Goal: Task Accomplishment & Management: Use online tool/utility

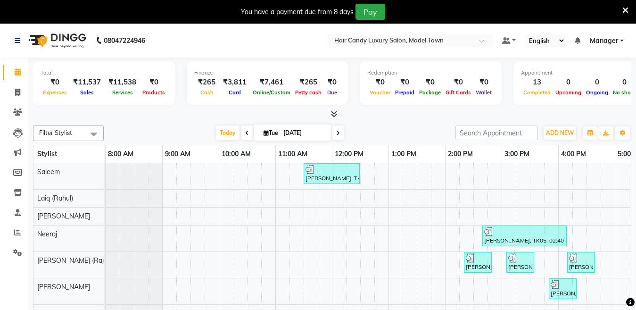
click at [6, 94] on link "Invoice" at bounding box center [14, 93] width 23 height 16
select select "4716"
select select "service"
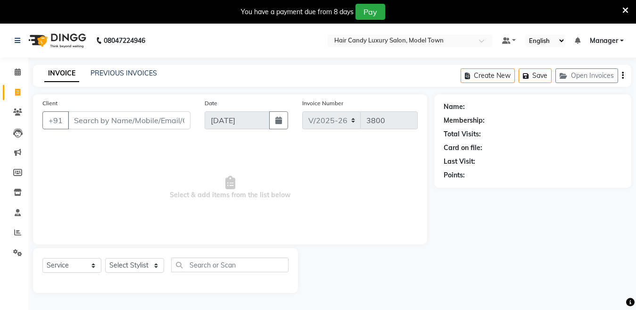
drag, startPoint x: 131, startPoint y: 129, endPoint x: 131, endPoint y: 115, distance: 13.7
click at [131, 127] on div "Client +91" at bounding box center [116, 117] width 162 height 39
click at [131, 115] on input "Client" at bounding box center [129, 120] width 123 height 18
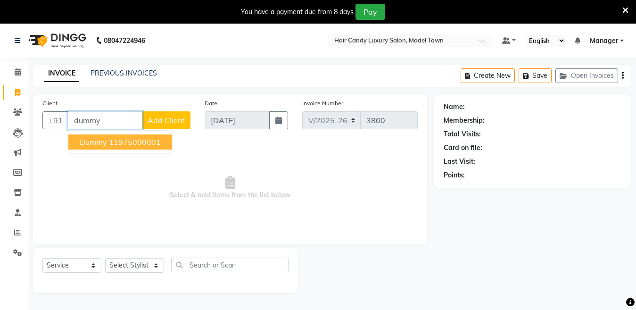
click at [127, 136] on button "dummy 11975000001" at bounding box center [120, 141] width 104 height 15
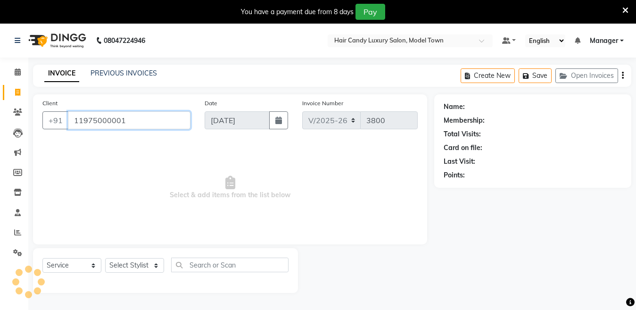
type input "11975000001"
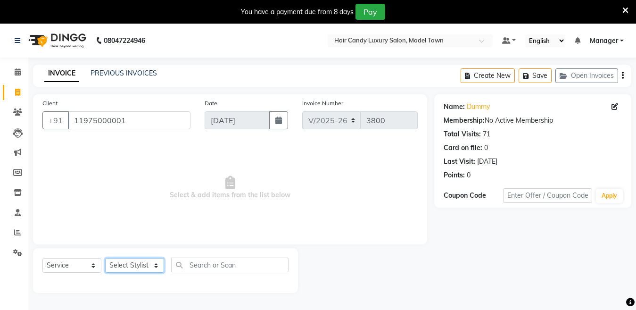
click at [135, 267] on select "Select Stylist [PERSON_NAME] [PERSON_NAME] [PERSON_NAME] ([PERSON_NAME]) Manage…" at bounding box center [134, 265] width 59 height 15
click at [105, 258] on select "Select Stylist [PERSON_NAME] [PERSON_NAME] [PERSON_NAME] ([PERSON_NAME]) Manage…" at bounding box center [134, 265] width 59 height 15
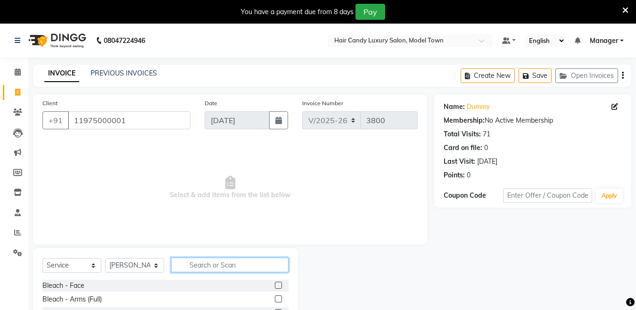
click at [189, 269] on input "text" at bounding box center [229, 264] width 117 height 15
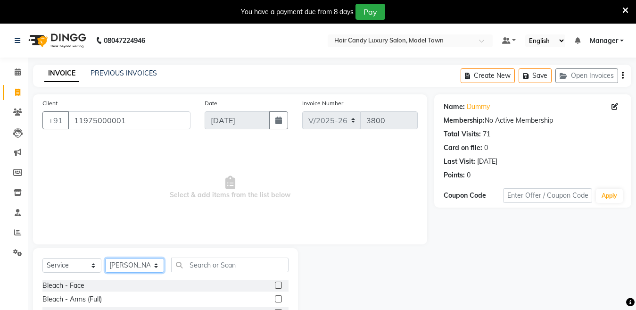
click at [135, 266] on select "Select Stylist [PERSON_NAME] [PERSON_NAME] [PERSON_NAME] ([PERSON_NAME]) Manage…" at bounding box center [134, 265] width 59 height 15
select select "27996"
click at [105, 258] on select "Select Stylist [PERSON_NAME] [PERSON_NAME] [PERSON_NAME] ([PERSON_NAME]) Manage…" at bounding box center [134, 265] width 59 height 15
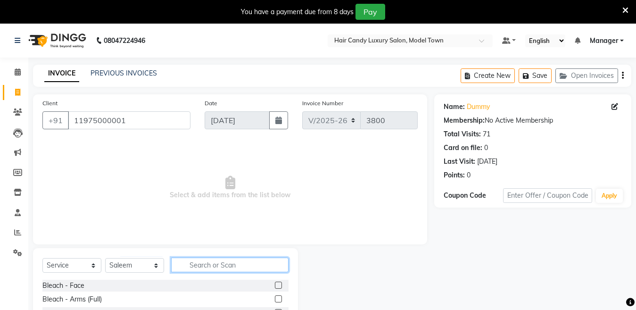
click at [206, 261] on input "text" at bounding box center [229, 264] width 117 height 15
type input "massa"
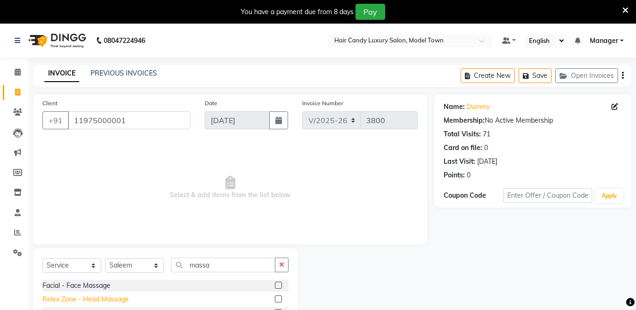
click at [118, 297] on div "Relex Zone - Head Massage" at bounding box center [85, 299] width 86 height 10
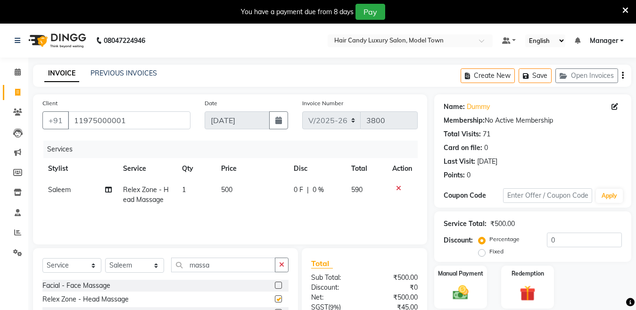
checkbox input "false"
click at [608, 243] on input "0" at bounding box center [584, 239] width 75 height 15
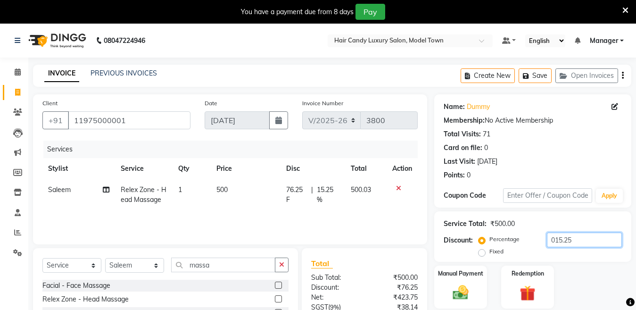
scroll to position [101, 0]
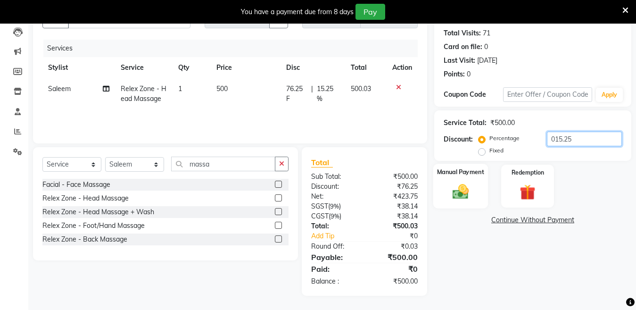
type input "015.25"
click at [463, 187] on img at bounding box center [460, 191] width 26 height 19
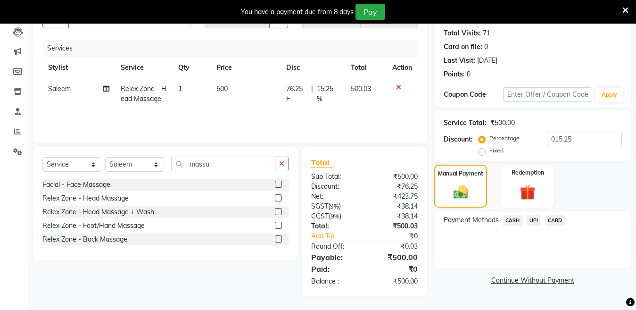
click at [514, 219] on span "CASH" at bounding box center [512, 220] width 20 height 11
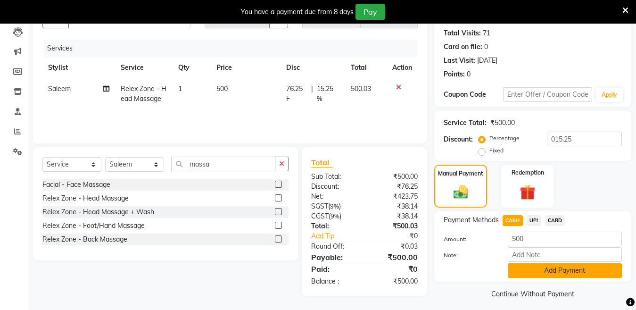
click at [517, 268] on button "Add Payment" at bounding box center [565, 270] width 114 height 15
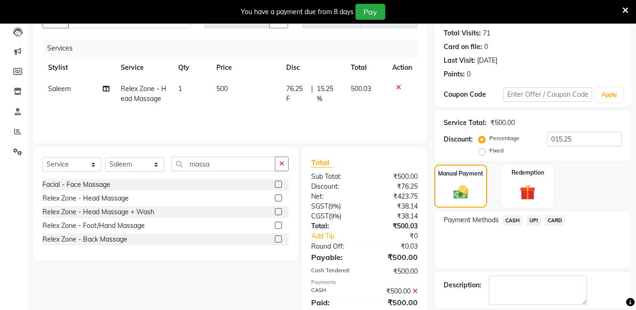
scroll to position [146, 0]
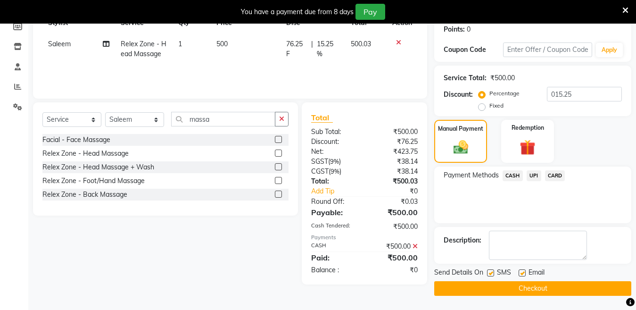
click at [487, 275] on label at bounding box center [490, 272] width 7 height 7
click at [487, 275] on input "checkbox" at bounding box center [490, 273] width 6 height 6
checkbox input "false"
click at [485, 289] on button "Checkout" at bounding box center [532, 288] width 197 height 15
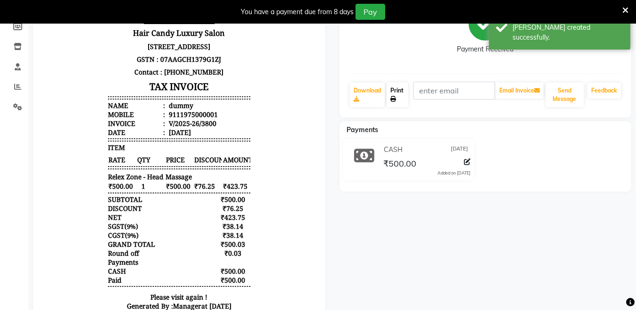
click at [404, 88] on link "Print" at bounding box center [398, 94] width 22 height 25
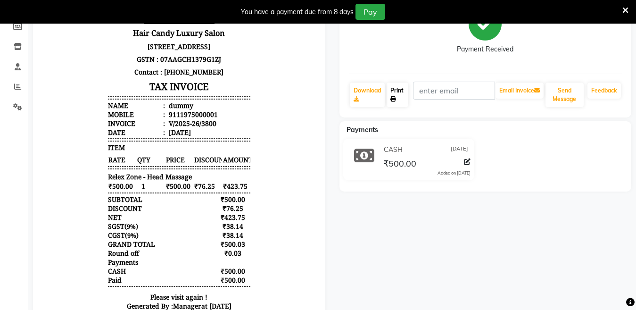
scroll to position [146, 0]
drag, startPoint x: 0, startPoint y: 108, endPoint x: 497, endPoint y: 242, distance: 515.0
click at [497, 242] on div "dummy Prebook Payment Received Download Print Email Invoice Send Message Feedba…" at bounding box center [485, 146] width 306 height 382
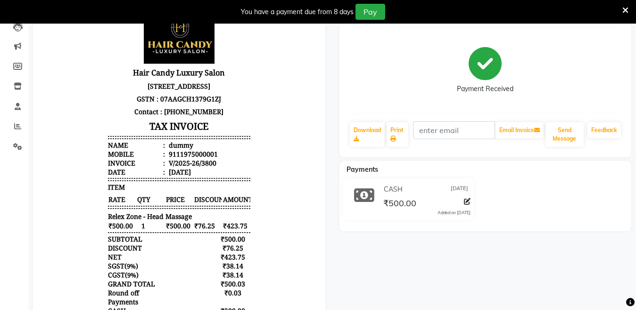
scroll to position [0, 0]
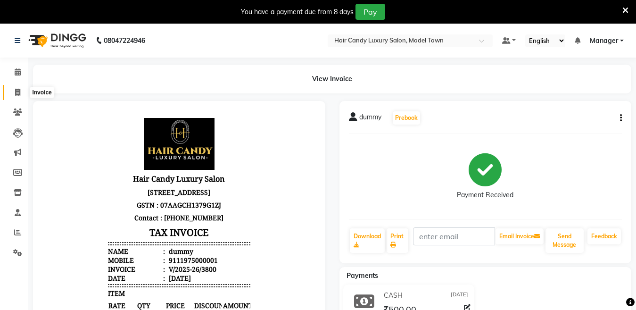
click at [12, 90] on span at bounding box center [17, 92] width 16 height 11
select select "service"
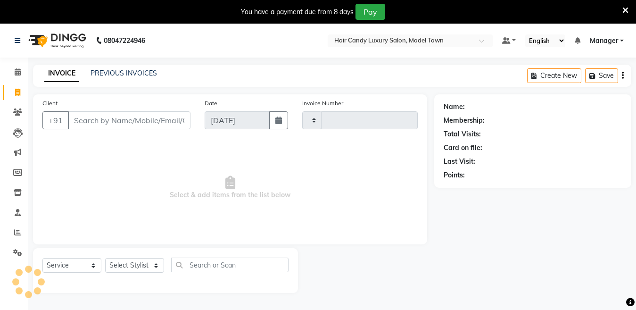
type input "3801"
select select "4716"
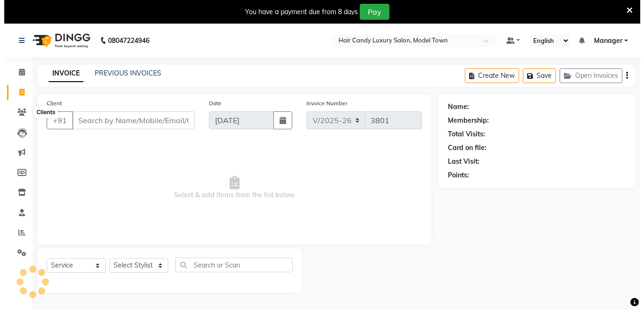
scroll to position [24, 0]
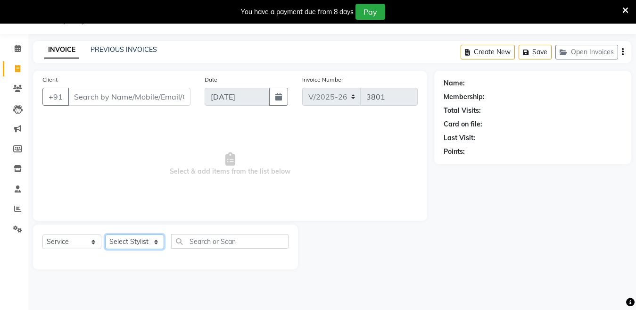
click at [139, 235] on select "Select Stylist [PERSON_NAME] [PERSON_NAME] [PERSON_NAME] ([PERSON_NAME]) Manage…" at bounding box center [134, 241] width 59 height 15
select select "28005"
click at [105, 234] on select "Select Stylist [PERSON_NAME] [PERSON_NAME] [PERSON_NAME] ([PERSON_NAME]) Manage…" at bounding box center [134, 241] width 59 height 15
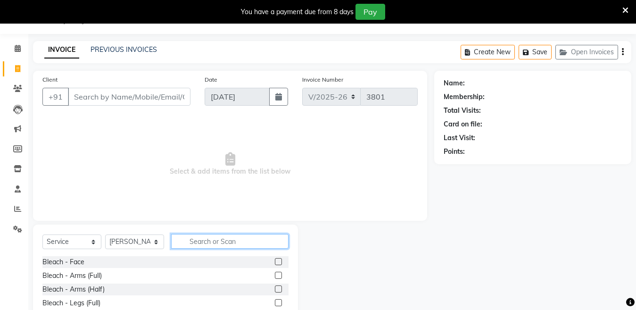
click at [206, 242] on input "text" at bounding box center [229, 241] width 117 height 15
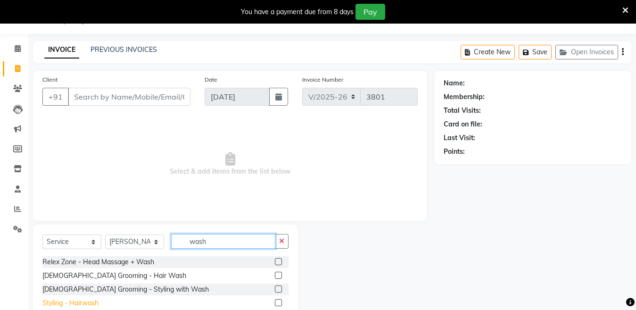
type input "wash"
click at [72, 298] on div "Styling - Hairwash" at bounding box center [70, 303] width 56 height 10
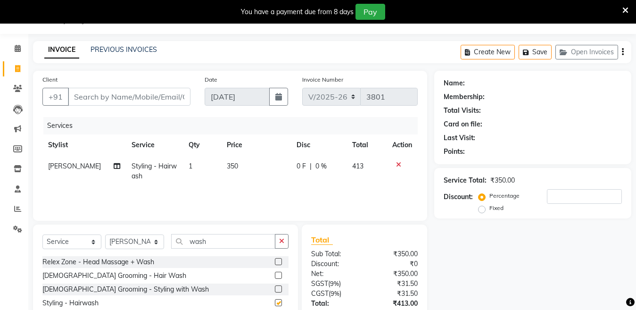
checkbox input "false"
drag, startPoint x: 174, startPoint y: 166, endPoint x: 185, endPoint y: 167, distance: 10.4
click at [181, 167] on tr "[PERSON_NAME] Styling - Hairwash 1 350 0 F | 0 % 413" at bounding box center [229, 171] width 375 height 31
click at [203, 168] on td "1" at bounding box center [202, 171] width 38 height 31
select select "28005"
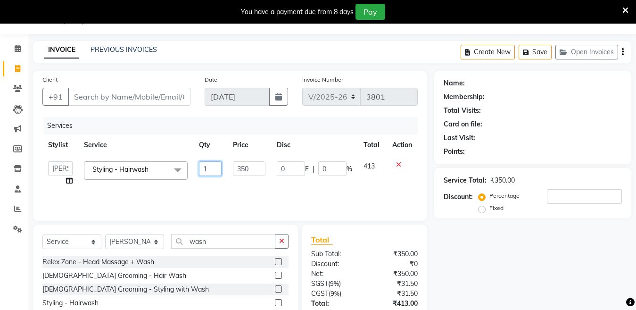
drag, startPoint x: 210, startPoint y: 165, endPoint x: 139, endPoint y: 197, distance: 77.6
click at [139, 197] on div "Services Stylist Service Qty Price Disc Total Action [PERSON_NAME] [PERSON_NAME…" at bounding box center [229, 164] width 375 height 94
type input "2"
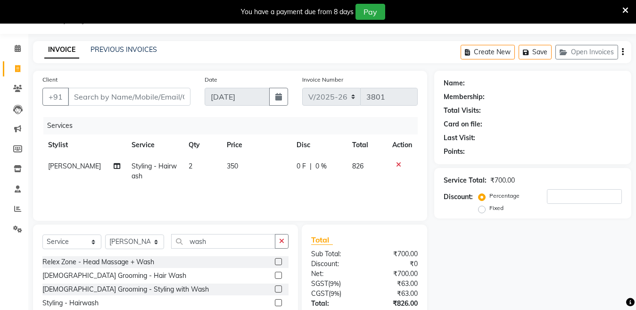
click at [329, 263] on div "Discount:" at bounding box center [334, 264] width 60 height 10
click at [106, 97] on input "Client" at bounding box center [129, 97] width 123 height 18
click at [98, 92] on input "Client" at bounding box center [129, 97] width 123 height 18
type input "9"
type input "0"
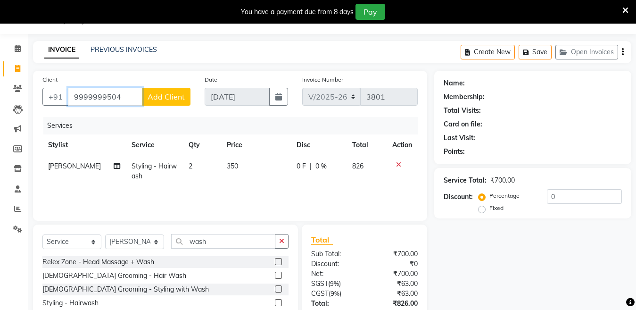
click at [98, 93] on input "9999999504" at bounding box center [105, 97] width 74 height 18
type input "9999999504"
click at [177, 101] on span "Add Client" at bounding box center [166, 96] width 37 height 9
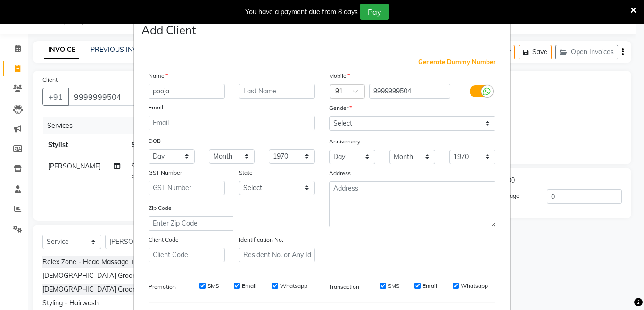
type input "pooja"
click at [436, 128] on select "Select [DEMOGRAPHIC_DATA] [DEMOGRAPHIC_DATA] Other Prefer Not To Say" at bounding box center [412, 123] width 166 height 15
select select "[DEMOGRAPHIC_DATA]"
click at [329, 116] on select "Select [DEMOGRAPHIC_DATA] [DEMOGRAPHIC_DATA] Other Prefer Not To Say" at bounding box center [412, 123] width 166 height 15
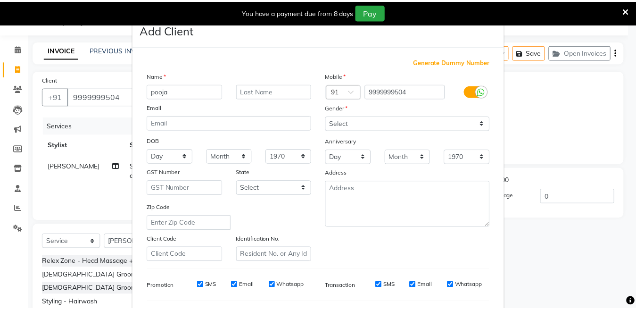
scroll to position [125, 0]
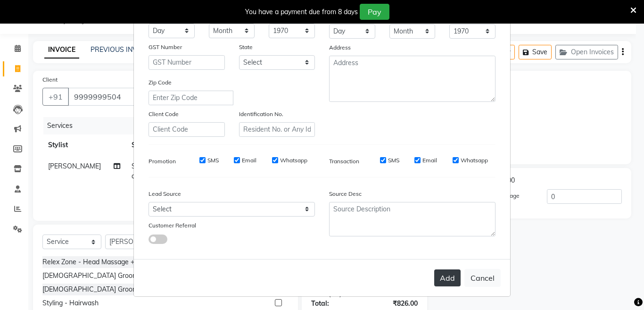
click at [440, 281] on button "Add" at bounding box center [447, 277] width 26 height 17
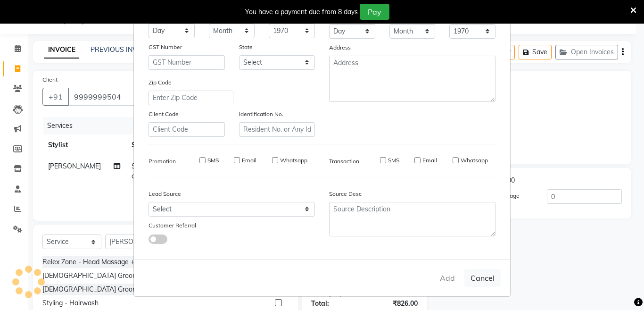
select select
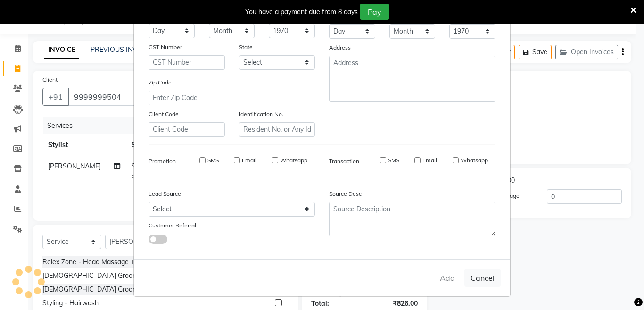
select select
checkbox input "false"
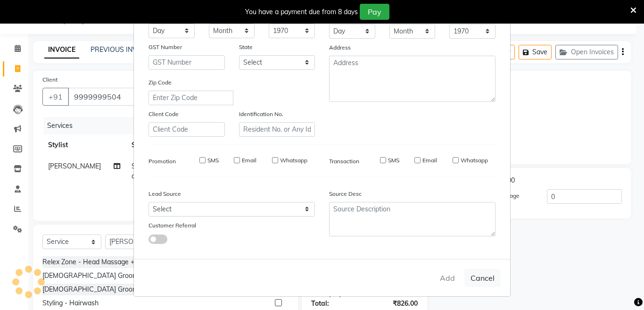
checkbox input "false"
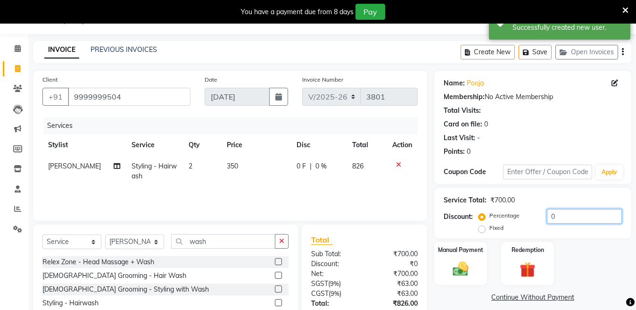
click at [571, 222] on input "0" at bounding box center [584, 216] width 75 height 15
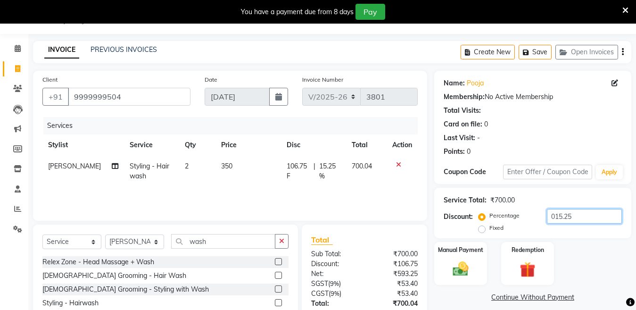
scroll to position [101, 0]
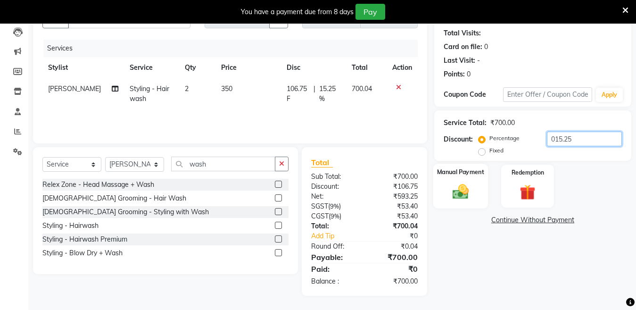
type input "015.25"
click at [470, 193] on img at bounding box center [460, 191] width 26 height 19
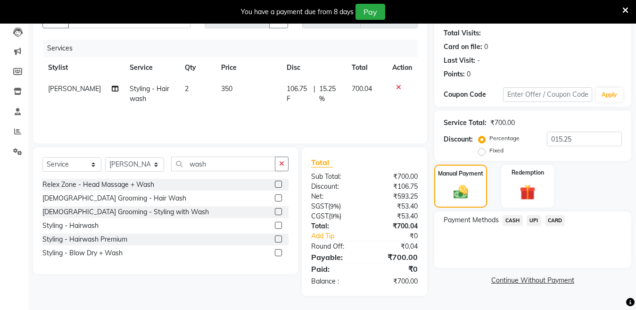
click at [514, 220] on span "CASH" at bounding box center [512, 220] width 20 height 11
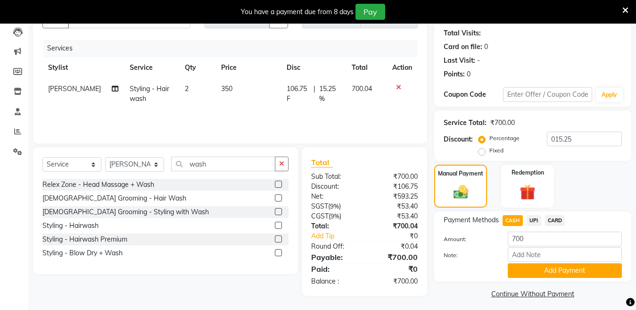
scroll to position [106, 0]
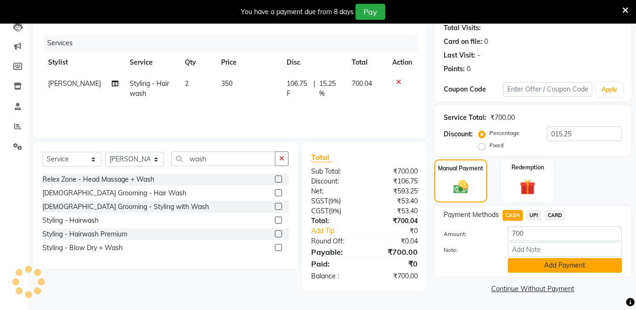
click at [567, 264] on button "Add Payment" at bounding box center [565, 265] width 114 height 15
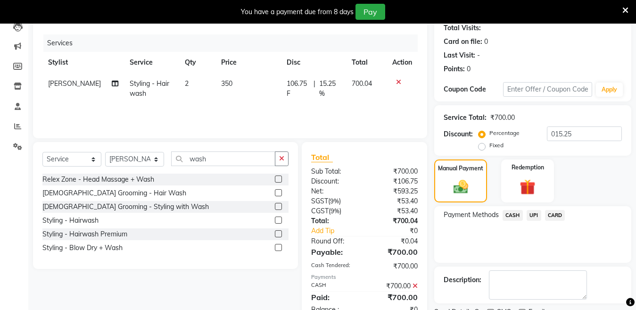
scroll to position [146, 0]
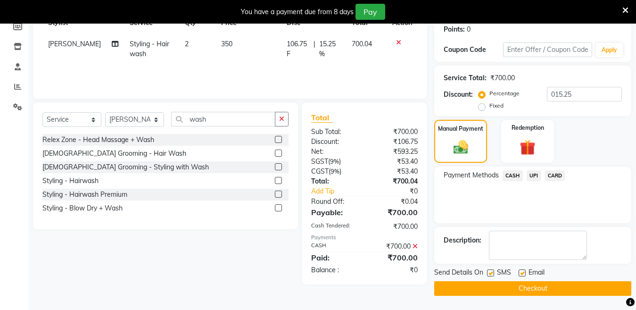
click at [492, 268] on div "SMS" at bounding box center [503, 273] width 32 height 12
click at [490, 275] on label at bounding box center [490, 272] width 7 height 7
click at [490, 275] on input "checkbox" at bounding box center [490, 273] width 6 height 6
checkbox input "false"
click at [486, 280] on div "Send Details On SMS Email Checkout" at bounding box center [532, 281] width 197 height 28
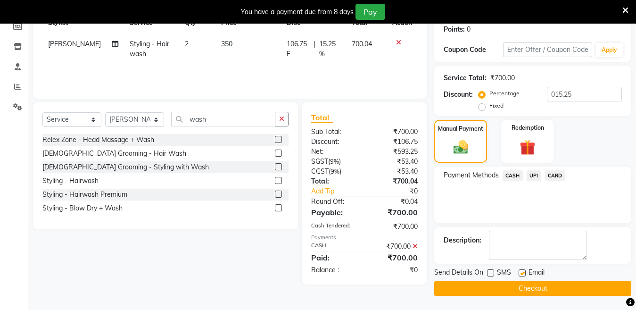
click at [483, 288] on button "Checkout" at bounding box center [532, 288] width 197 height 15
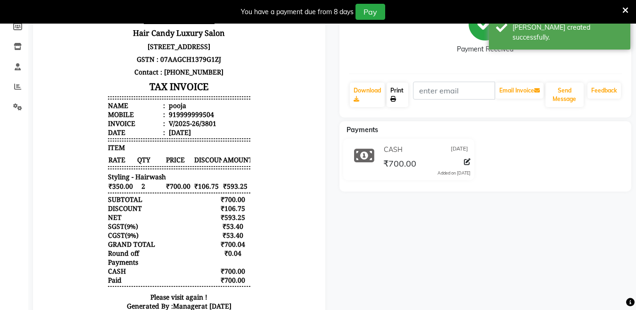
click at [406, 97] on link "Print" at bounding box center [398, 94] width 22 height 25
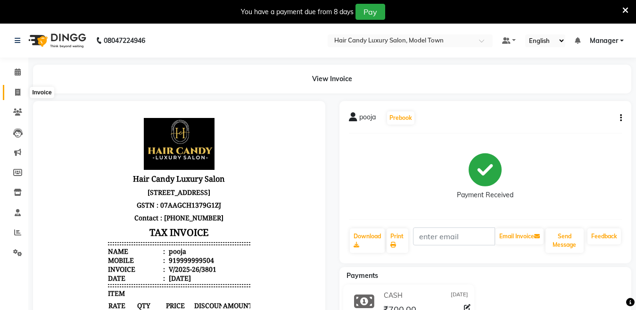
click at [19, 94] on icon at bounding box center [17, 92] width 5 height 7
select select "service"
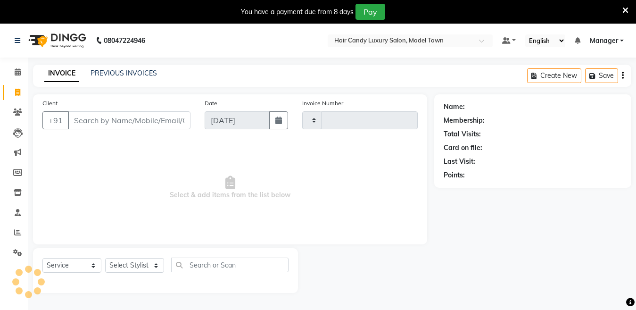
type input "3802"
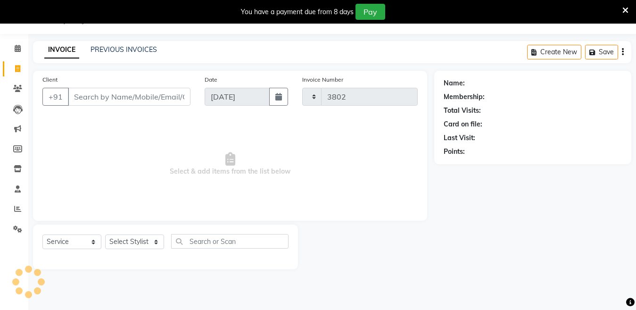
select select "4716"
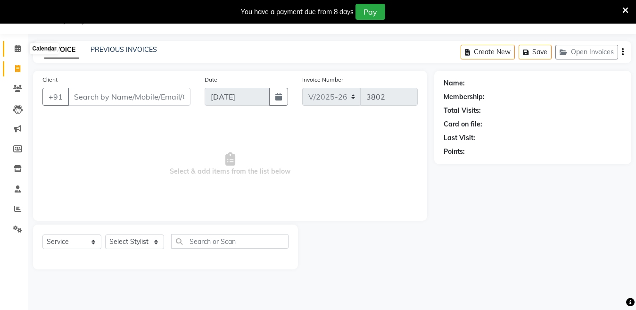
click at [17, 45] on icon at bounding box center [18, 48] width 6 height 7
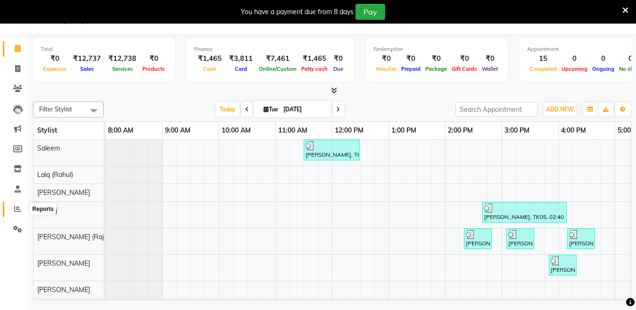
click at [14, 208] on span at bounding box center [17, 209] width 16 height 11
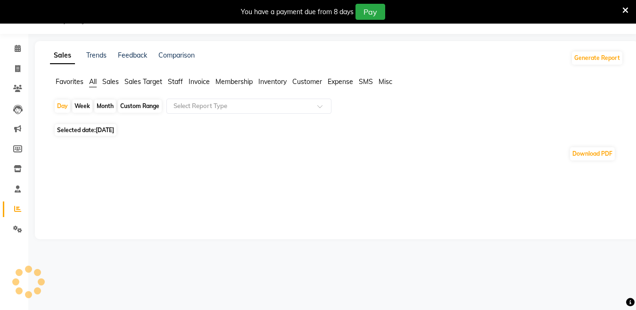
click at [177, 82] on span "Staff" at bounding box center [175, 81] width 15 height 8
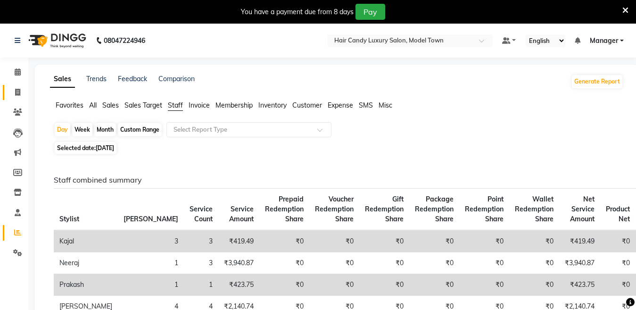
click at [18, 91] on icon at bounding box center [17, 92] width 5 height 7
select select "service"
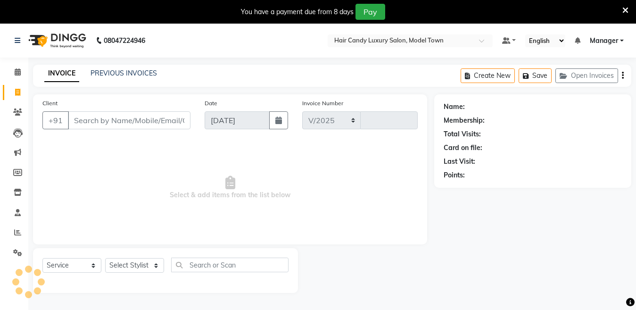
select select "4716"
type input "3802"
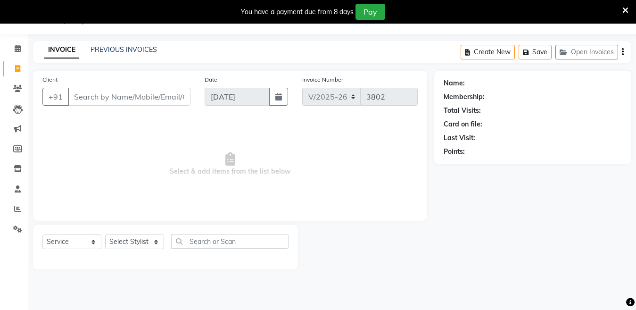
click at [120, 97] on input "Client" at bounding box center [129, 97] width 123 height 18
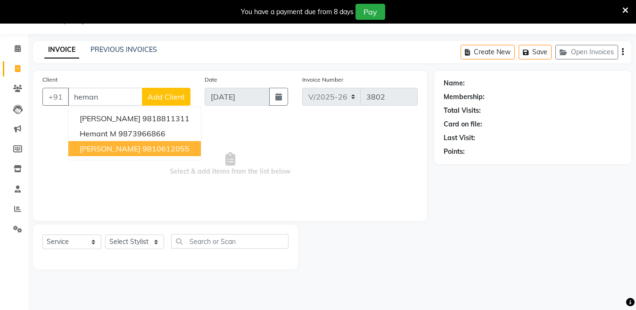
click at [114, 148] on span "[PERSON_NAME]" at bounding box center [110, 148] width 61 height 9
type input "9810612055"
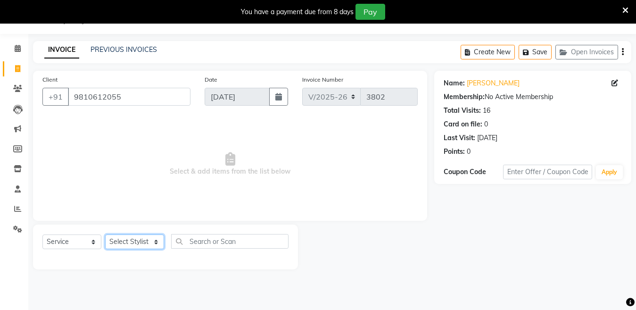
click at [126, 241] on select "Select Stylist [PERSON_NAME] [PERSON_NAME] [PERSON_NAME] ([PERSON_NAME]) Manage…" at bounding box center [134, 241] width 59 height 15
click at [233, 110] on div "Date [DATE]" at bounding box center [247, 93] width 98 height 39
click at [133, 47] on link "PREVIOUS INVOICES" at bounding box center [124, 49] width 66 height 8
drag, startPoint x: 148, startPoint y: 234, endPoint x: 141, endPoint y: 243, distance: 11.4
click at [148, 234] on div "Select Service Product Membership Package Voucher Prepaid Gift Card Select Styl…" at bounding box center [165, 245] width 246 height 22
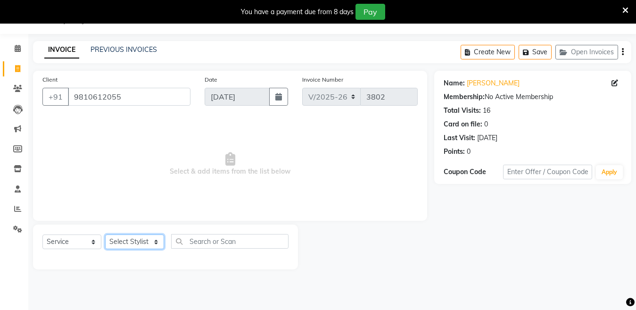
click at [141, 243] on select "Select Stylist [PERSON_NAME] [PERSON_NAME] [PERSON_NAME] ([PERSON_NAME]) Manage…" at bounding box center [134, 241] width 59 height 15
select select "60442"
click at [105, 234] on select "Select Stylist [PERSON_NAME] [PERSON_NAME] [PERSON_NAME] ([PERSON_NAME]) Manage…" at bounding box center [134, 241] width 59 height 15
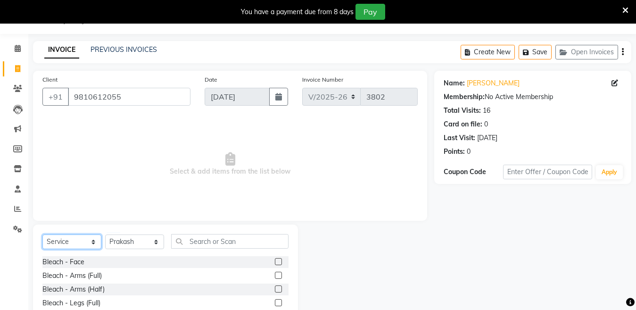
click at [74, 247] on select "Select Service Product Membership Package Voucher Prepaid Gift Card" at bounding box center [71, 241] width 59 height 15
select select "product"
click at [42, 234] on select "Select Service Product Membership Package Voucher Prepaid Gift Card" at bounding box center [71, 241] width 59 height 15
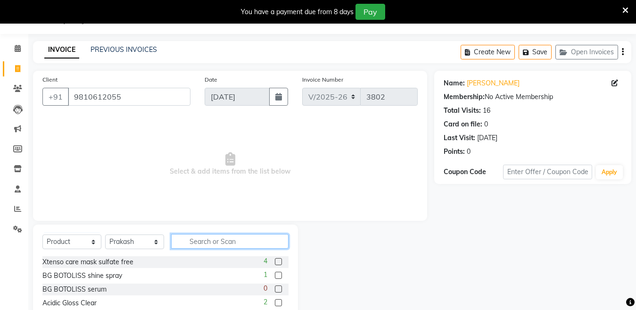
click at [183, 243] on input "text" at bounding box center [229, 241] width 117 height 15
type input "boto"
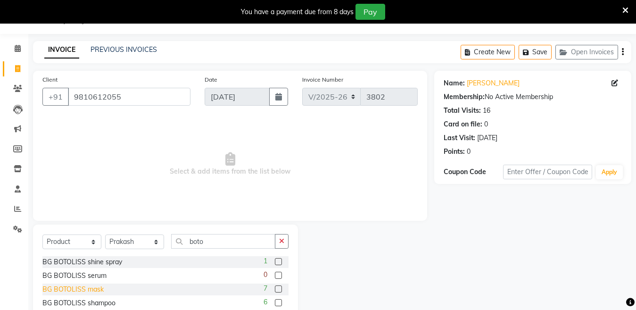
click at [83, 285] on div "BG BOTOLISS mask" at bounding box center [72, 289] width 61 height 10
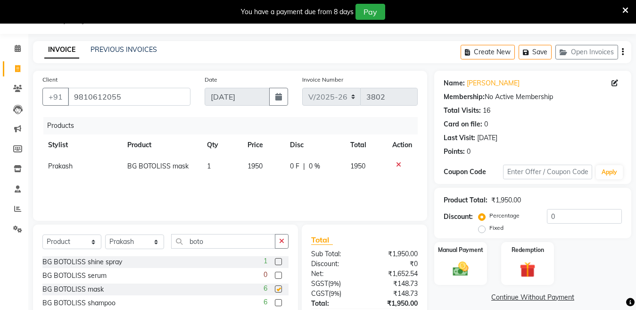
checkbox input "false"
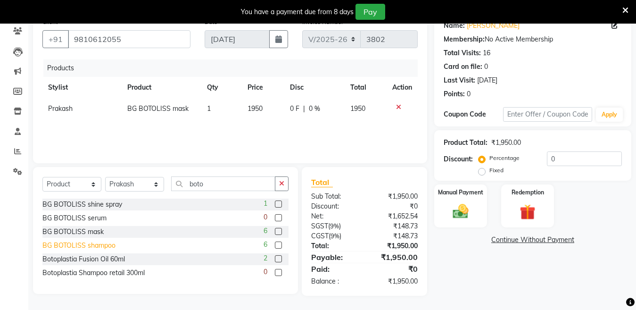
click at [108, 242] on div "BG BOTOLISS shampoo" at bounding box center [78, 245] width 73 height 10
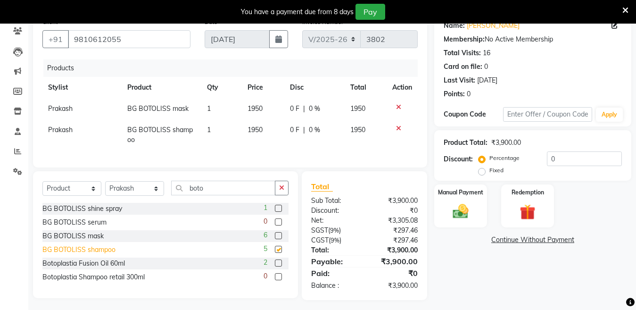
checkbox input "false"
click at [455, 212] on img at bounding box center [460, 211] width 26 height 19
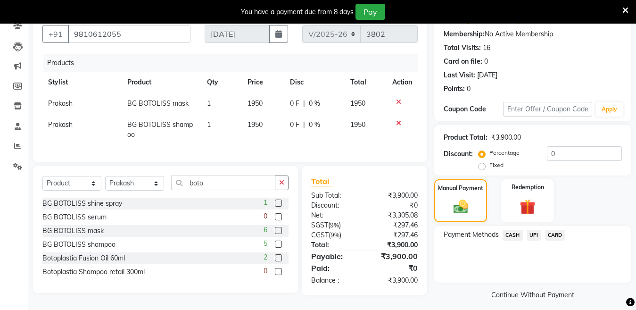
scroll to position [93, 0]
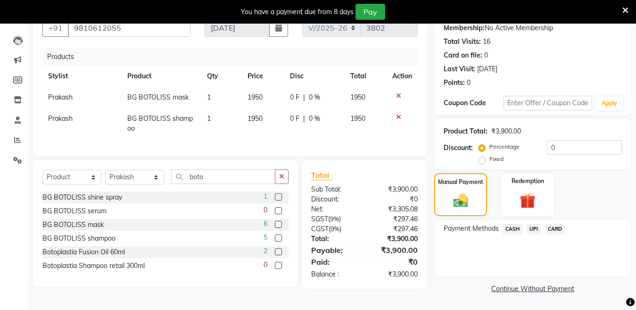
click at [510, 226] on span "CASH" at bounding box center [512, 228] width 20 height 11
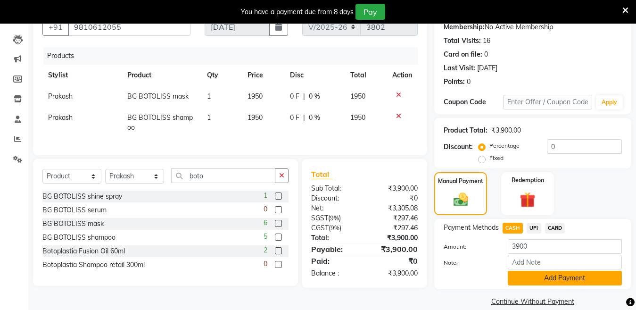
click at [521, 275] on button "Add Payment" at bounding box center [565, 278] width 114 height 15
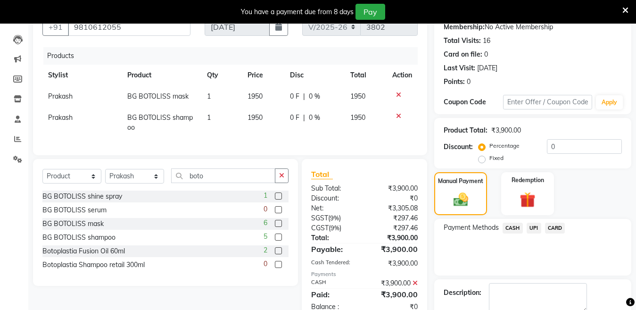
scroll to position [146, 0]
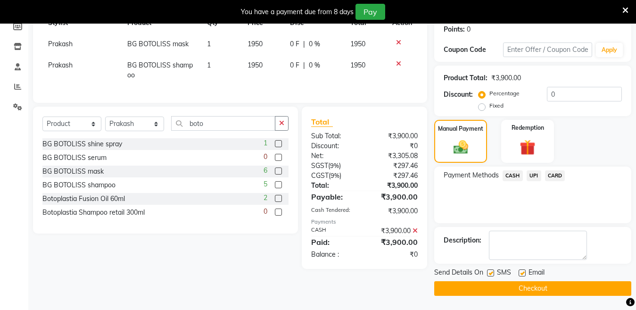
click at [490, 272] on label at bounding box center [490, 272] width 7 height 7
click at [490, 272] on input "checkbox" at bounding box center [490, 273] width 6 height 6
checkbox input "false"
click at [488, 284] on button "Checkout" at bounding box center [532, 288] width 197 height 15
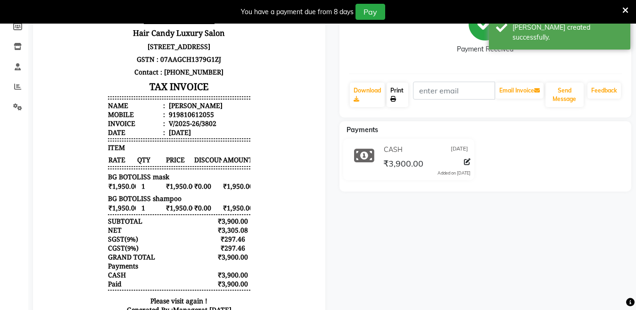
click at [401, 98] on link "Print" at bounding box center [398, 94] width 22 height 25
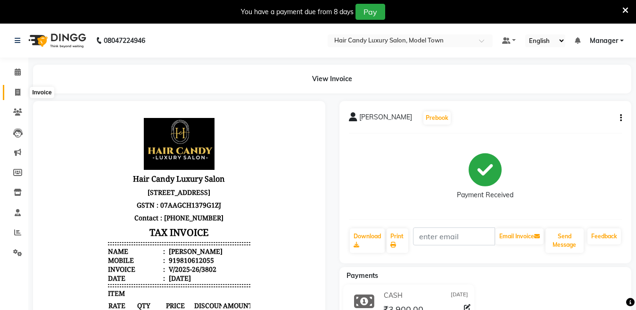
click at [15, 92] on icon at bounding box center [17, 92] width 5 height 7
select select "service"
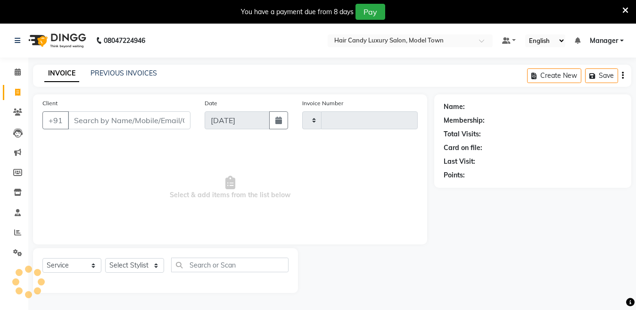
type input "3803"
select select "4716"
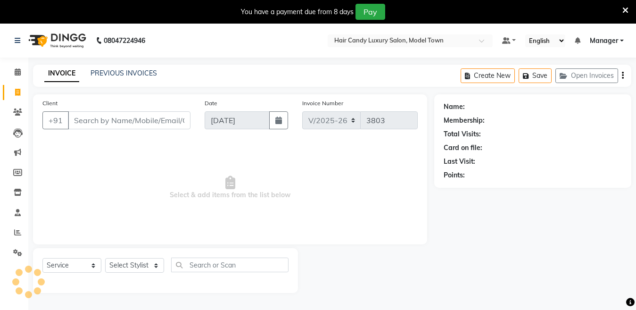
scroll to position [24, 0]
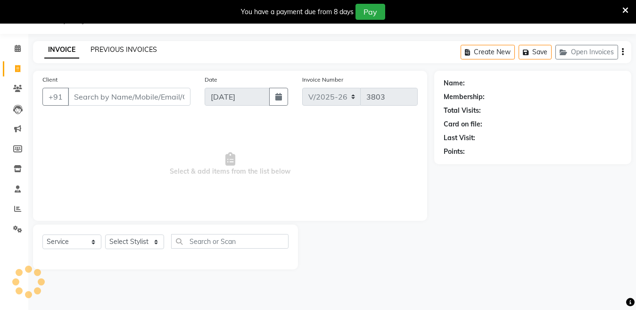
click at [140, 51] on link "PREVIOUS INVOICES" at bounding box center [124, 49] width 66 height 8
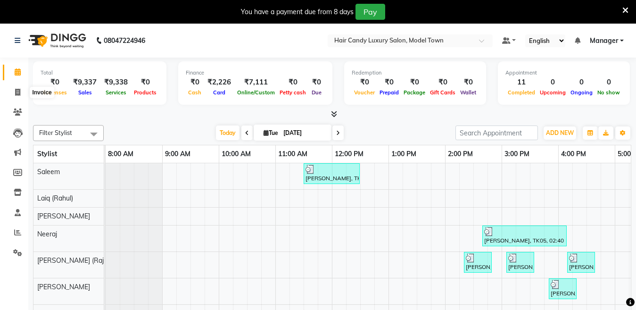
click at [16, 92] on icon at bounding box center [17, 92] width 5 height 7
select select "4716"
select select "service"
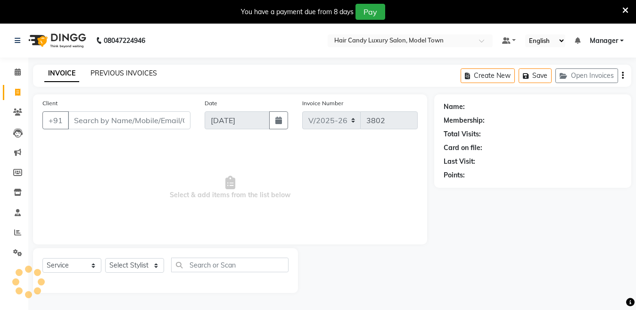
click at [133, 74] on link "PREVIOUS INVOICES" at bounding box center [124, 73] width 66 height 8
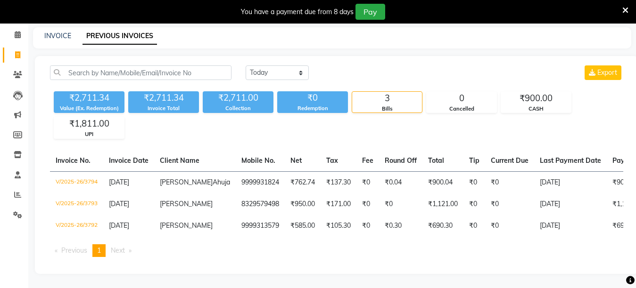
scroll to position [0, 192]
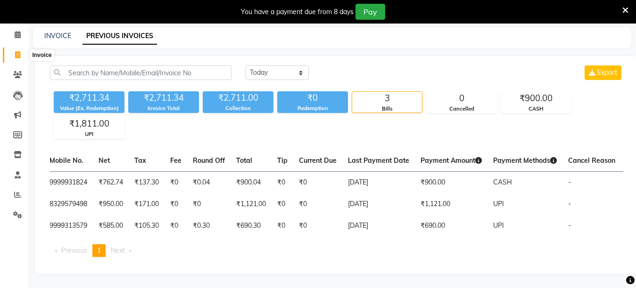
click at [16, 51] on icon at bounding box center [17, 54] width 5 height 7
select select "service"
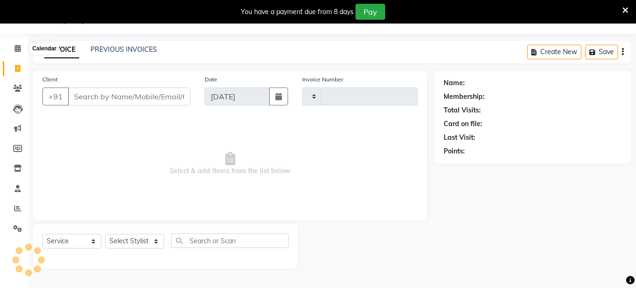
scroll to position [24, 0]
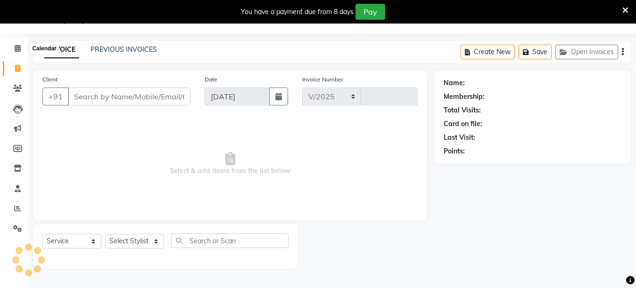
select select "4716"
type input "3803"
click at [13, 215] on link "Reports" at bounding box center [14, 209] width 23 height 16
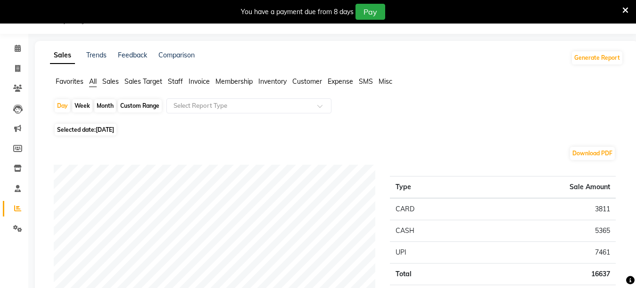
click at [173, 82] on span "Staff" at bounding box center [175, 81] width 15 height 8
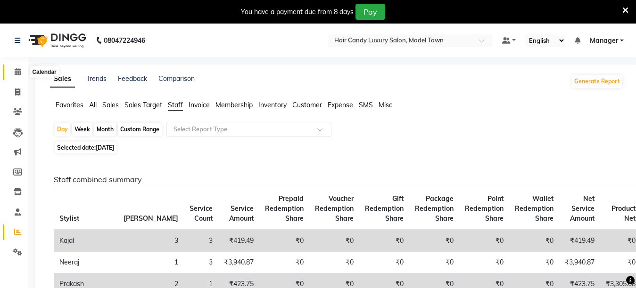
click at [18, 68] on span at bounding box center [17, 72] width 16 height 11
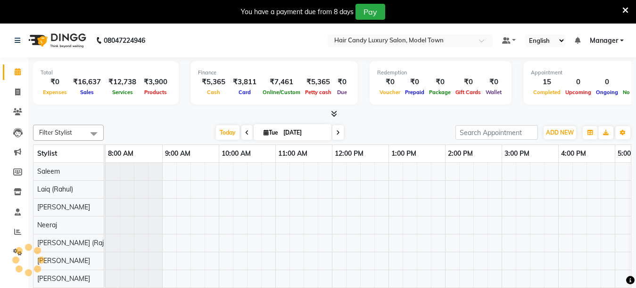
scroll to position [0, 210]
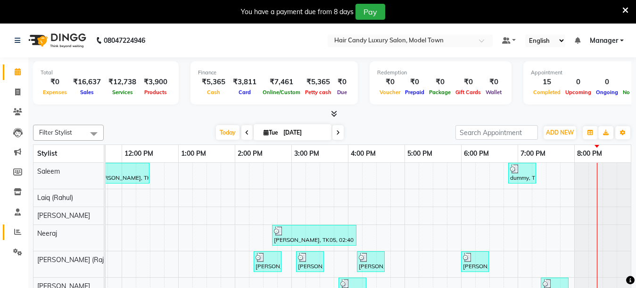
click at [19, 230] on icon at bounding box center [17, 232] width 7 height 7
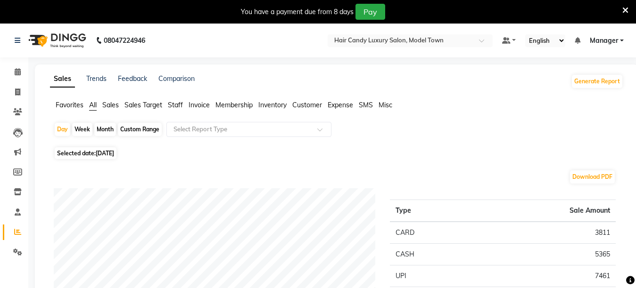
drag, startPoint x: 115, startPoint y: 107, endPoint x: 120, endPoint y: 117, distance: 11.8
click at [115, 107] on span "Sales" at bounding box center [110, 105] width 16 height 8
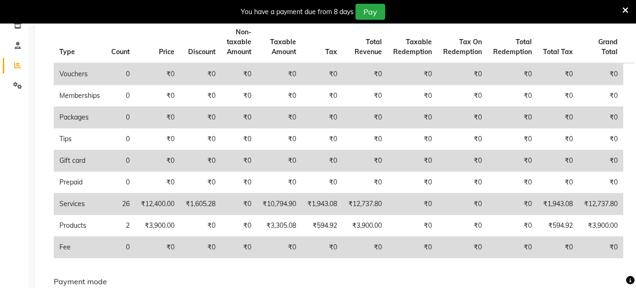
scroll to position [172, 0]
